Goal: Check status: Check status

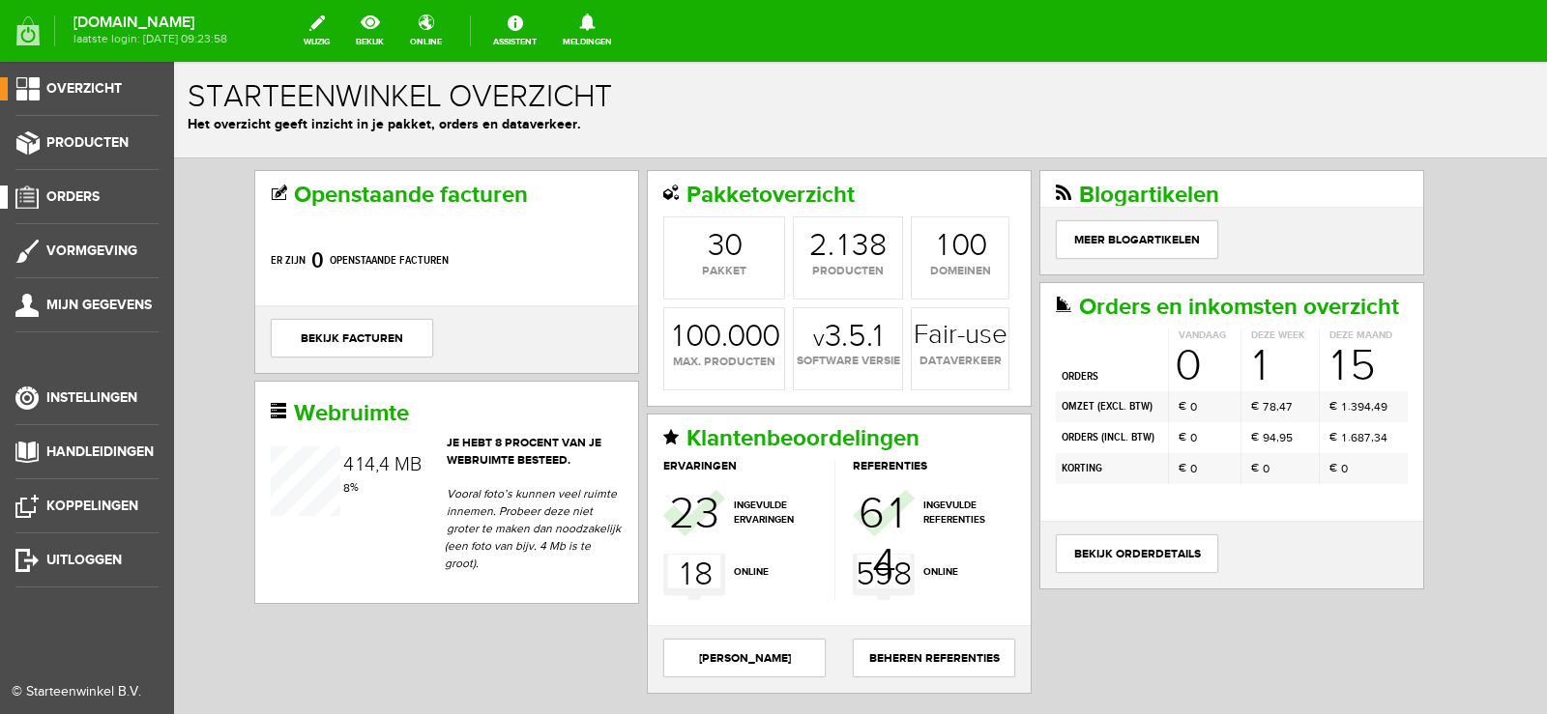
click at [83, 187] on link "Orders" at bounding box center [79, 197] width 159 height 23
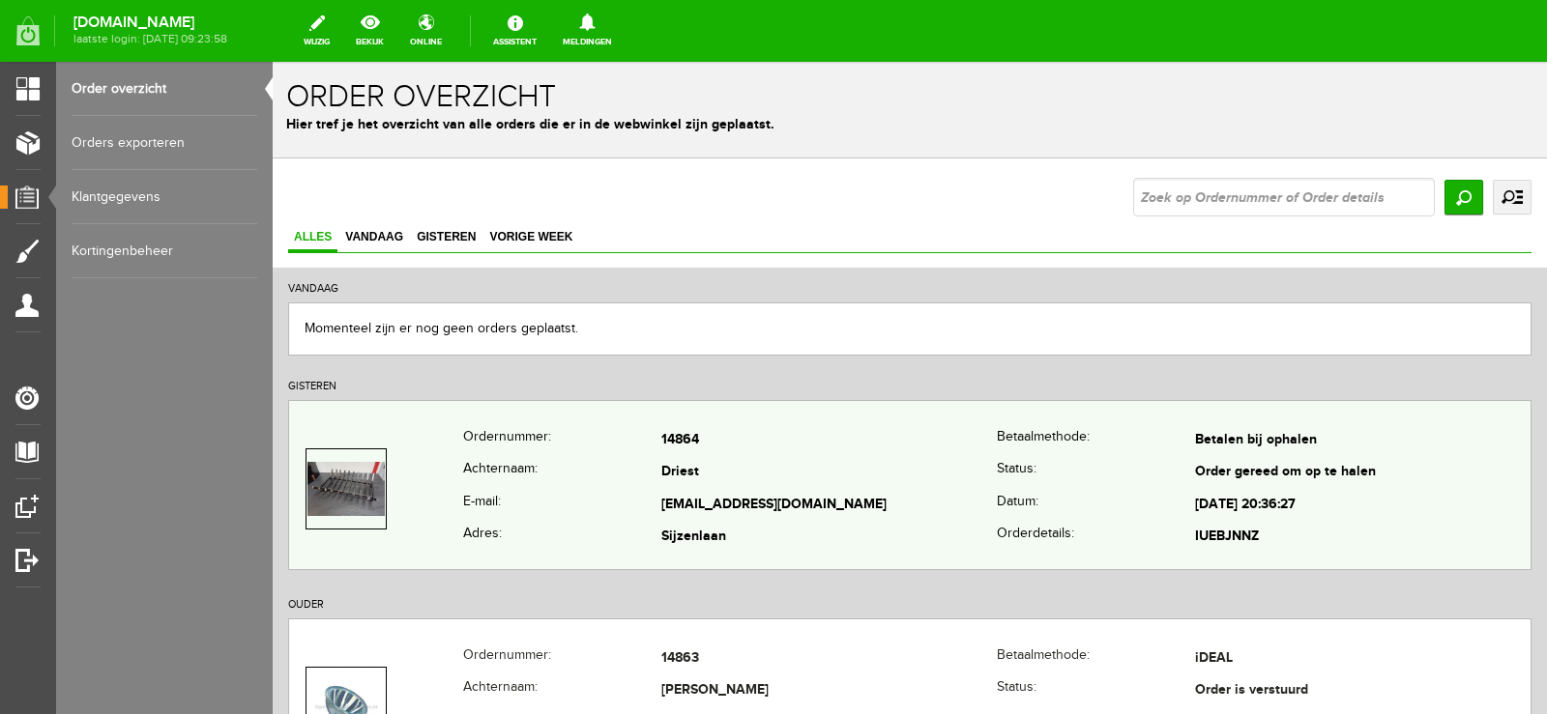
click at [793, 475] on td "Driest" at bounding box center [828, 473] width 335 height 33
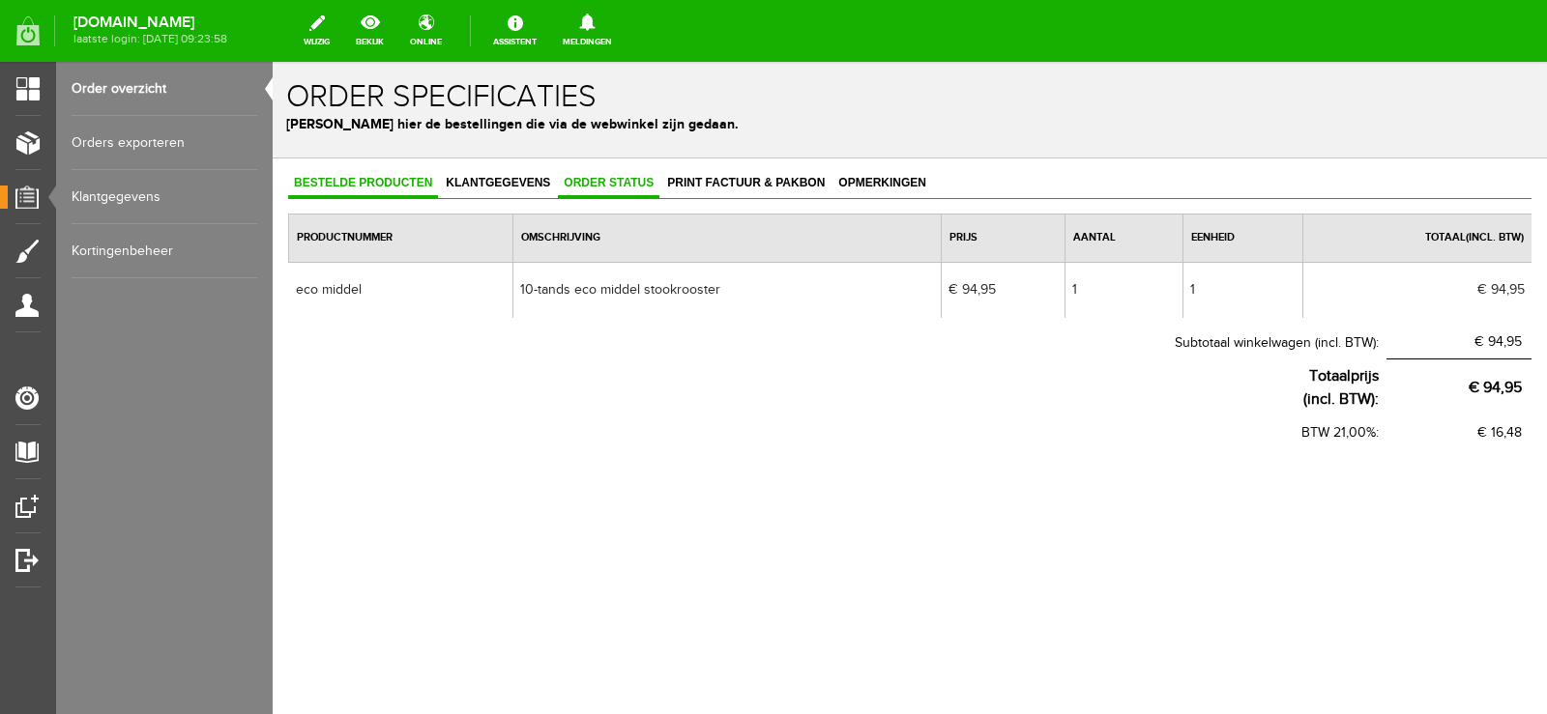
click at [620, 178] on span "Order status" at bounding box center [609, 183] width 102 height 14
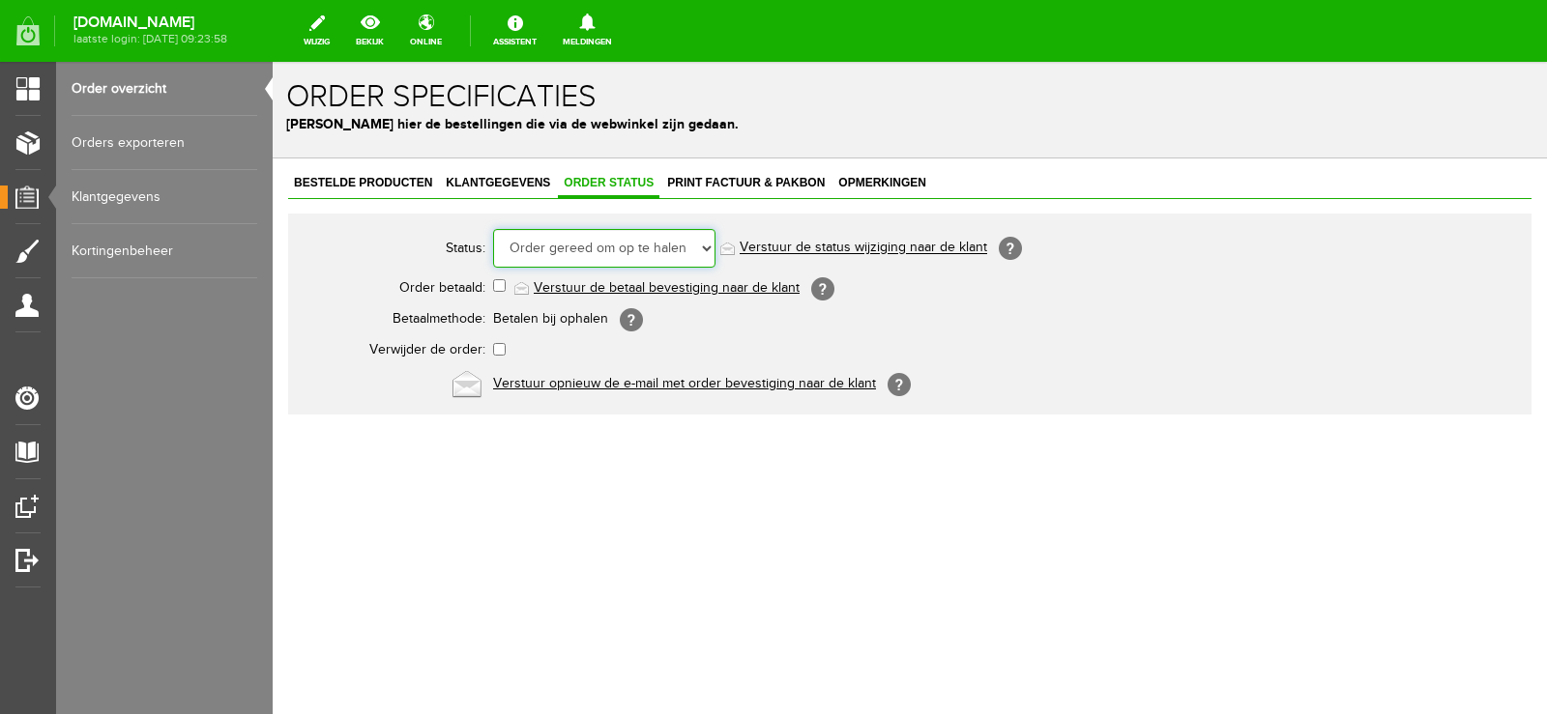
click at [704, 246] on select "Order niet afgerond Nieuw Order in behandeling Wacht op leverancier Wacht op be…" at bounding box center [604, 248] width 222 height 39
select select "14"
click at [493, 229] on select "Order niet afgerond Nieuw Order in behandeling Wacht op leverancier Wacht op be…" at bounding box center [604, 248] width 222 height 39
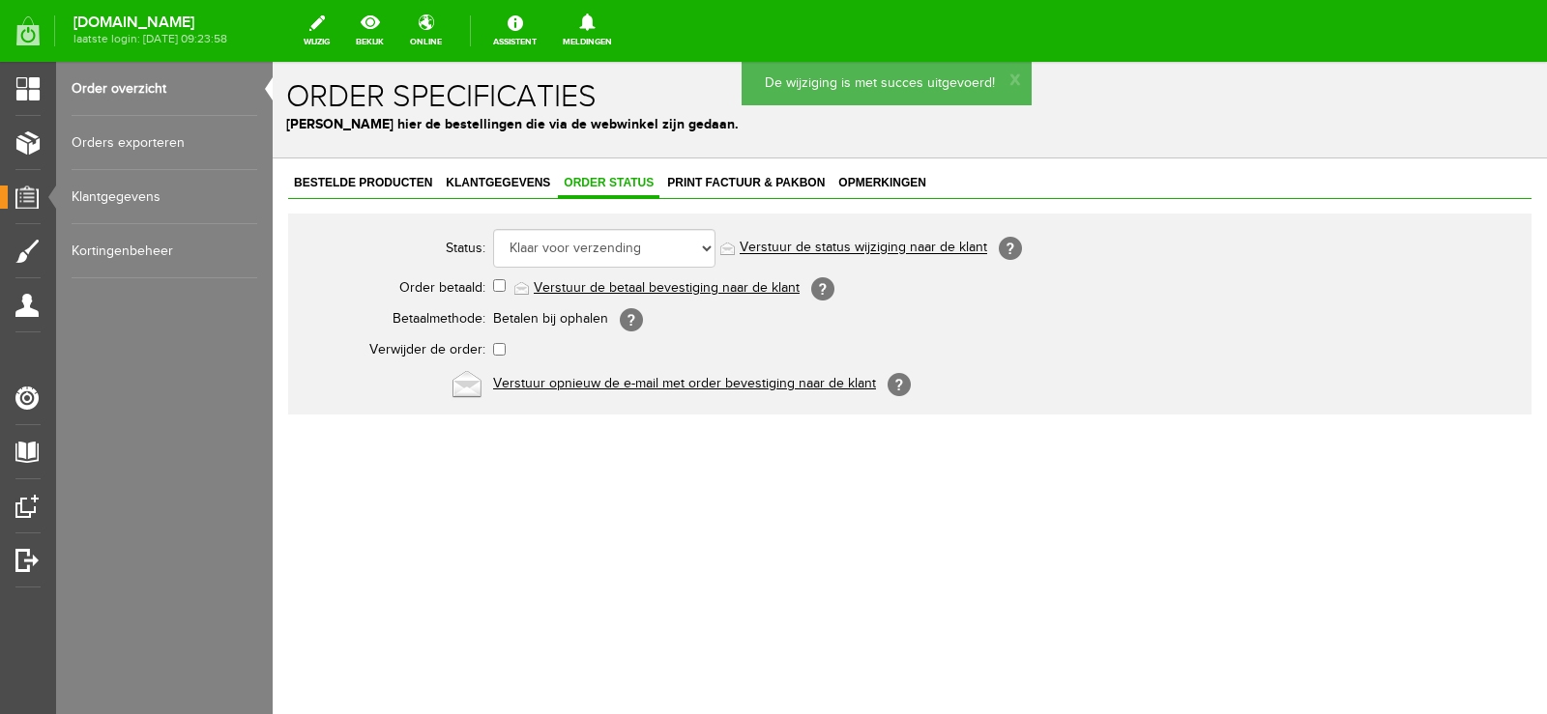
click at [910, 246] on link "Verstuur de status wijziging naar de klant" at bounding box center [863, 248] width 247 height 15
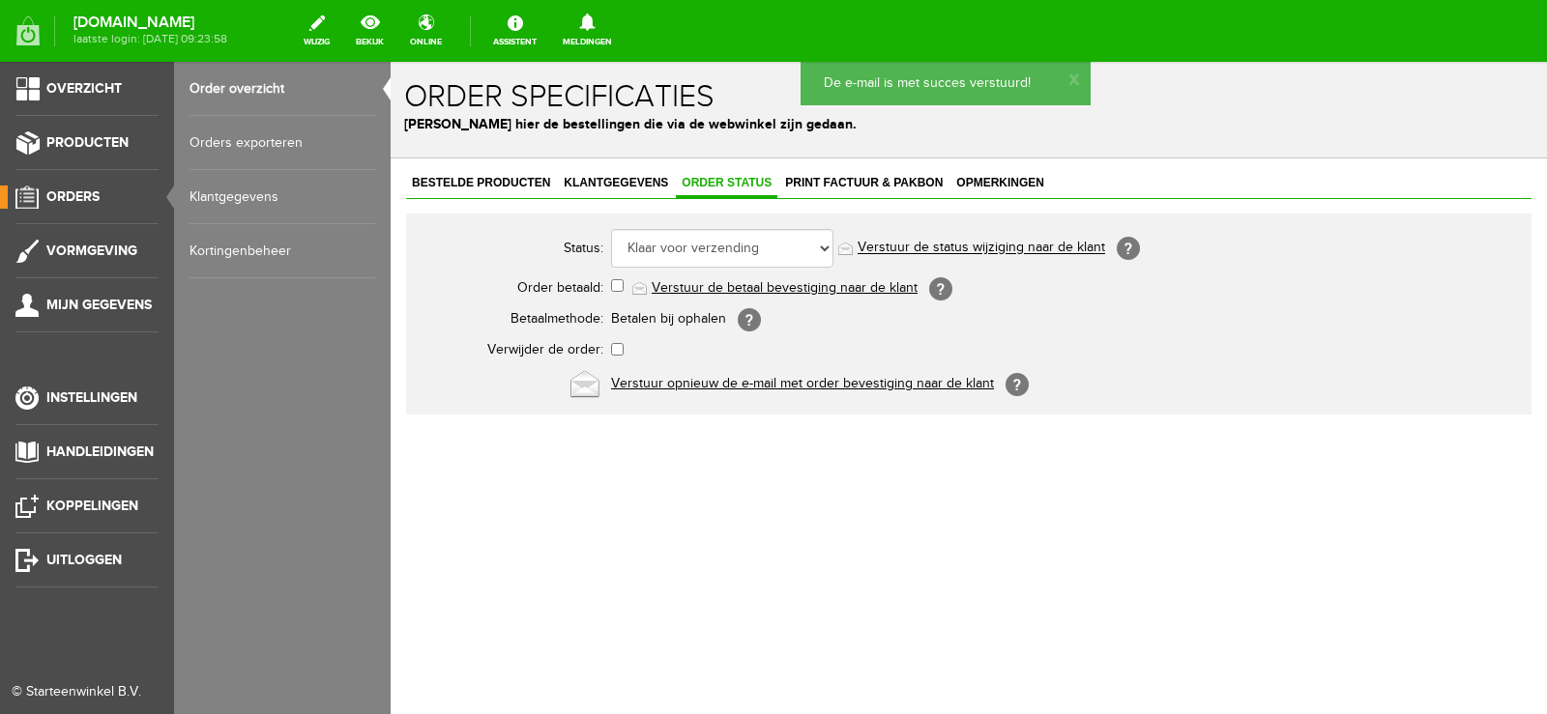
click at [64, 192] on span "Orders" at bounding box center [72, 197] width 53 height 16
